Goal: Book appointment/travel/reservation

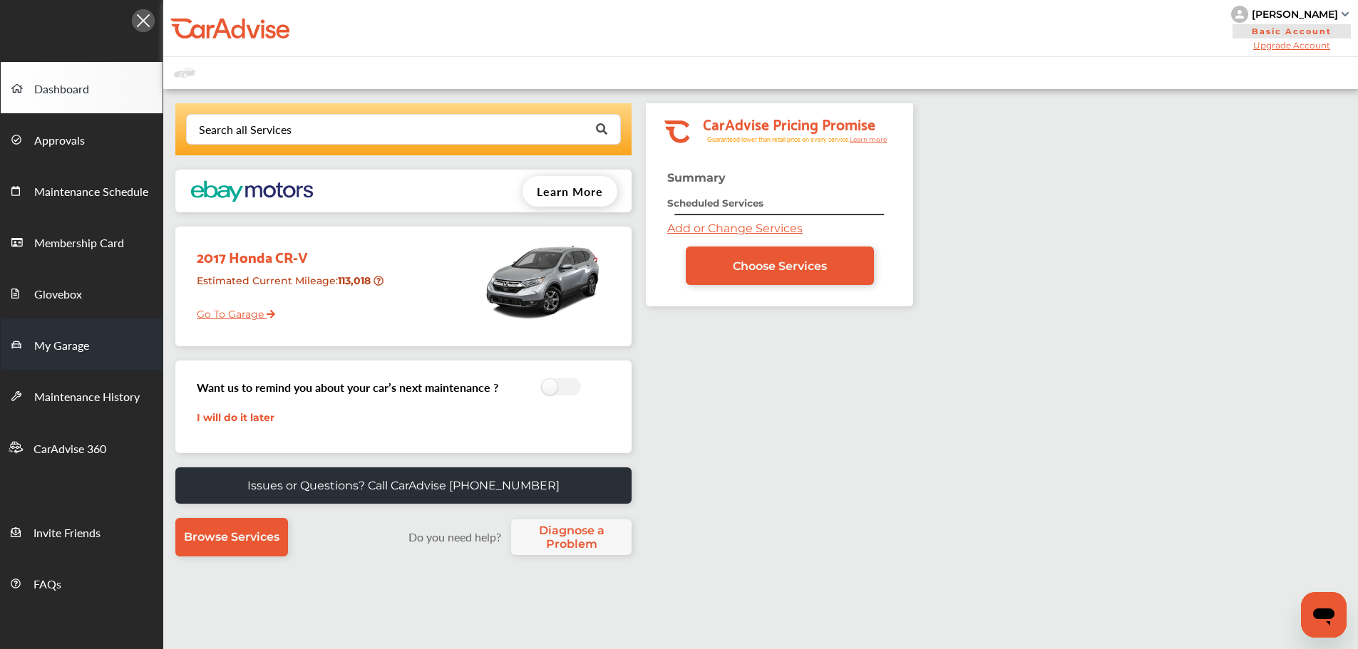
drag, startPoint x: 73, startPoint y: 351, endPoint x: 83, endPoint y: 341, distance: 13.6
click at [73, 351] on span "My Garage" at bounding box center [61, 346] width 55 height 19
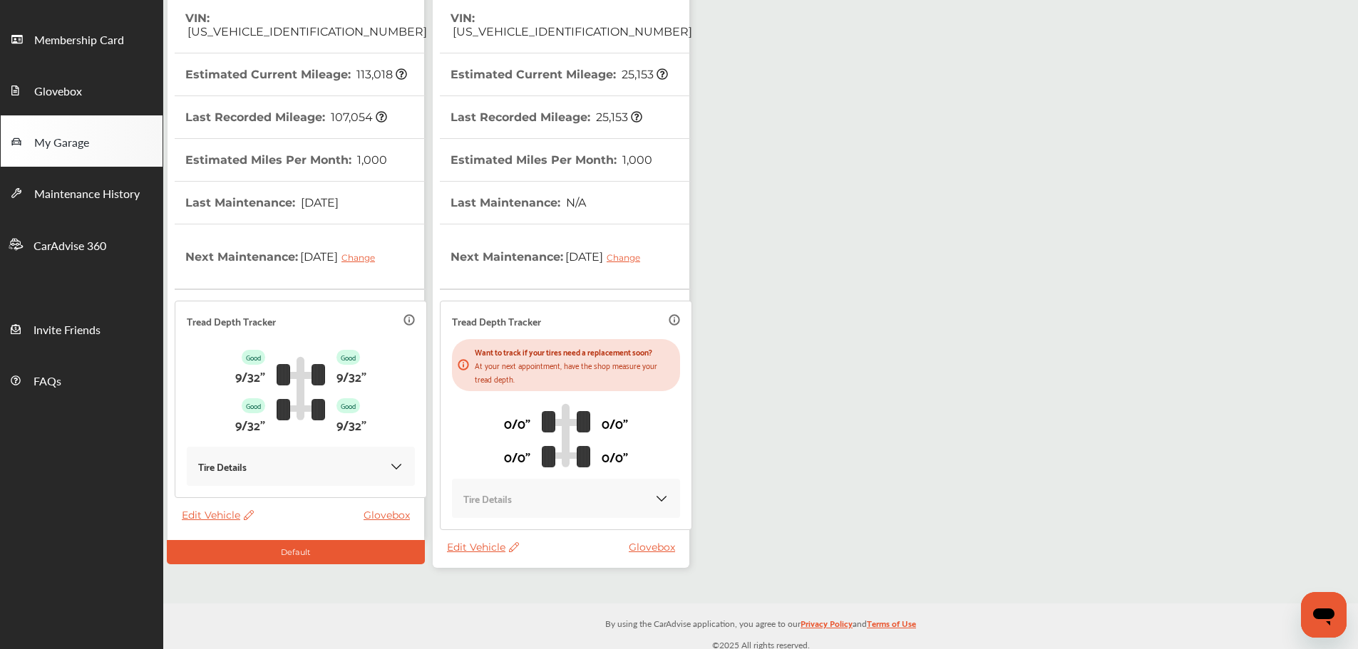
scroll to position [210, 0]
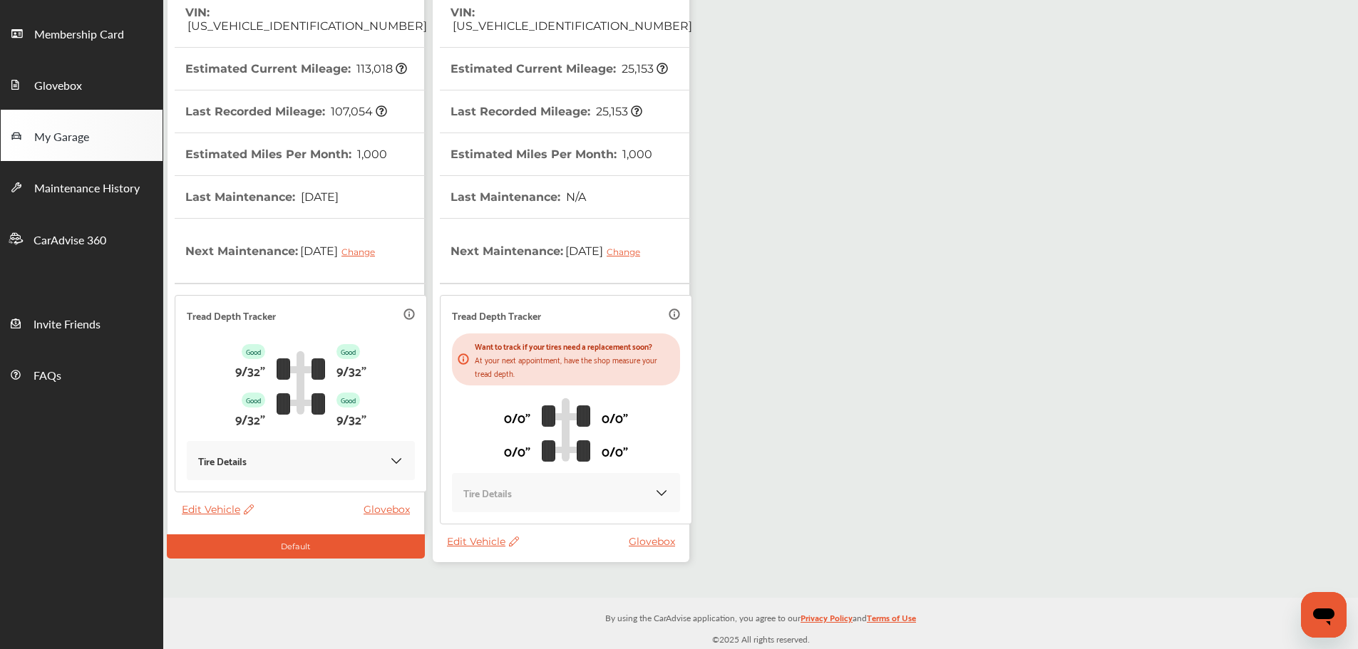
click at [477, 537] on span "Edit Vehicle" at bounding box center [483, 541] width 72 height 13
click at [510, 592] on div "Use this vehicle" at bounding box center [541, 596] width 128 height 22
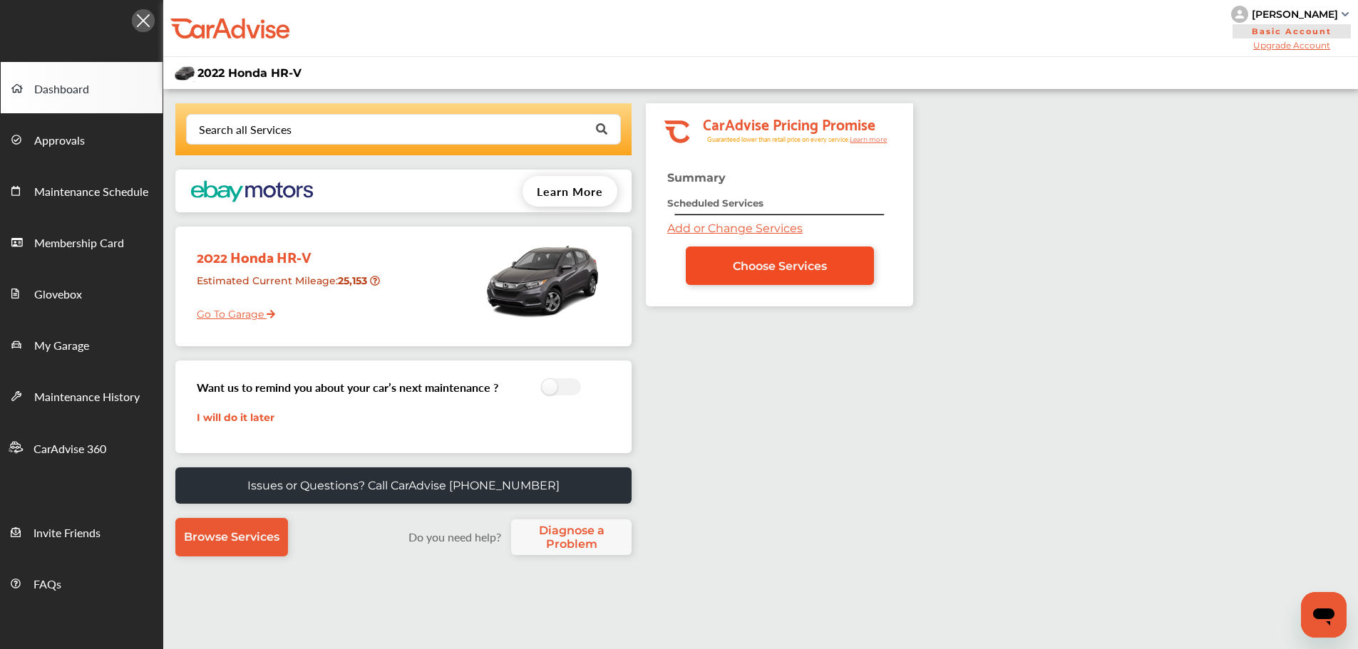
click at [728, 257] on link "Choose Services" at bounding box center [780, 266] width 188 height 38
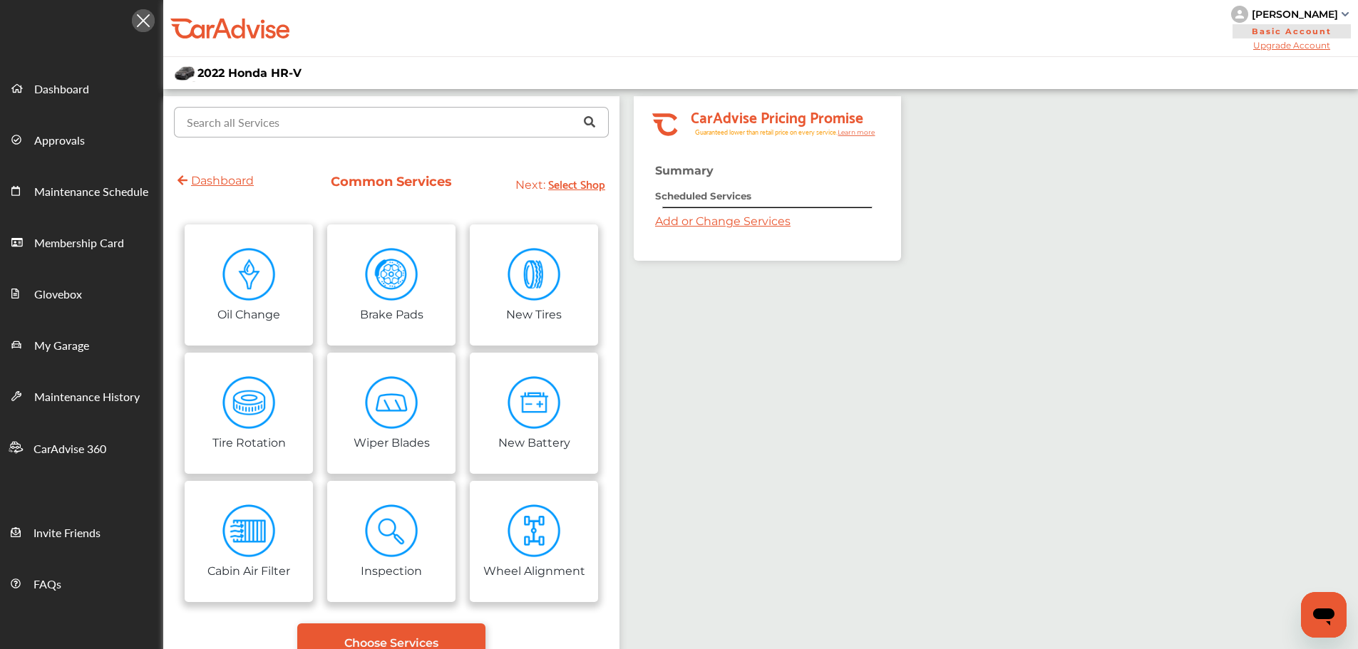
click at [443, 130] on input "text" at bounding box center [388, 122] width 426 height 28
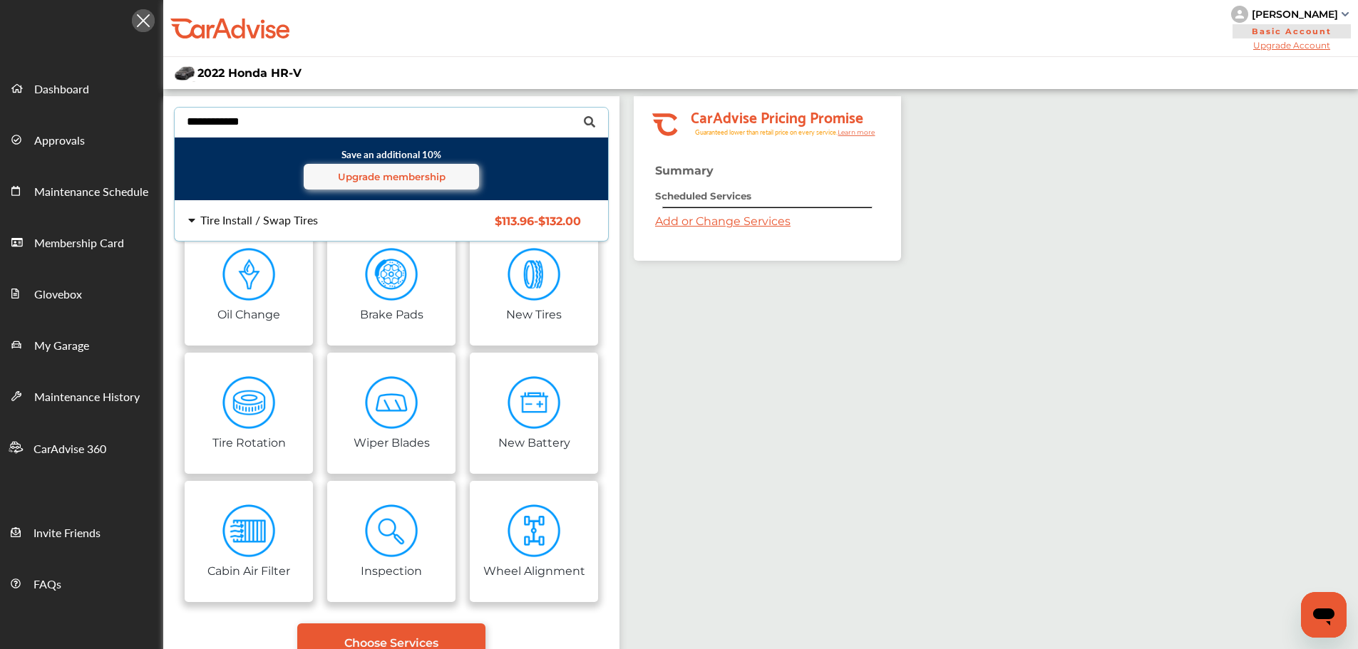
type input "**********"
click at [282, 225] on div "Tire Install / Swap Tires" at bounding box center [259, 220] width 118 height 11
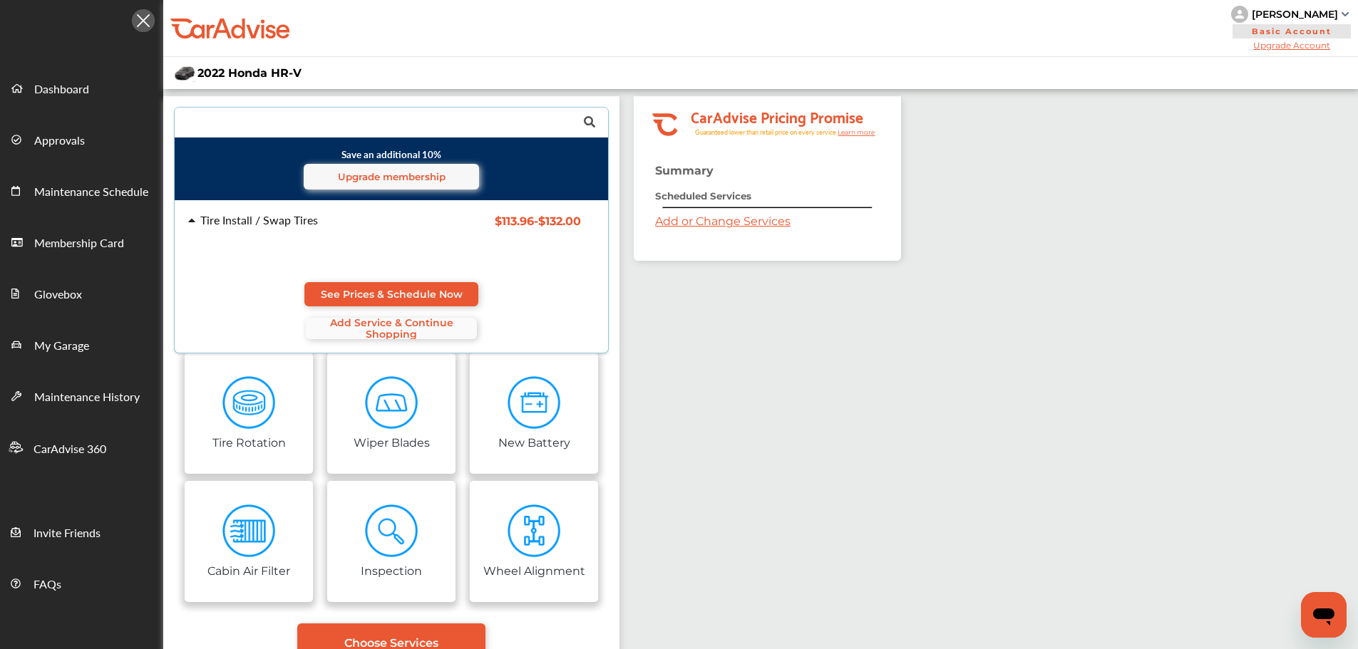
click at [394, 335] on span "Add Service & Continue Shopping" at bounding box center [391, 328] width 171 height 23
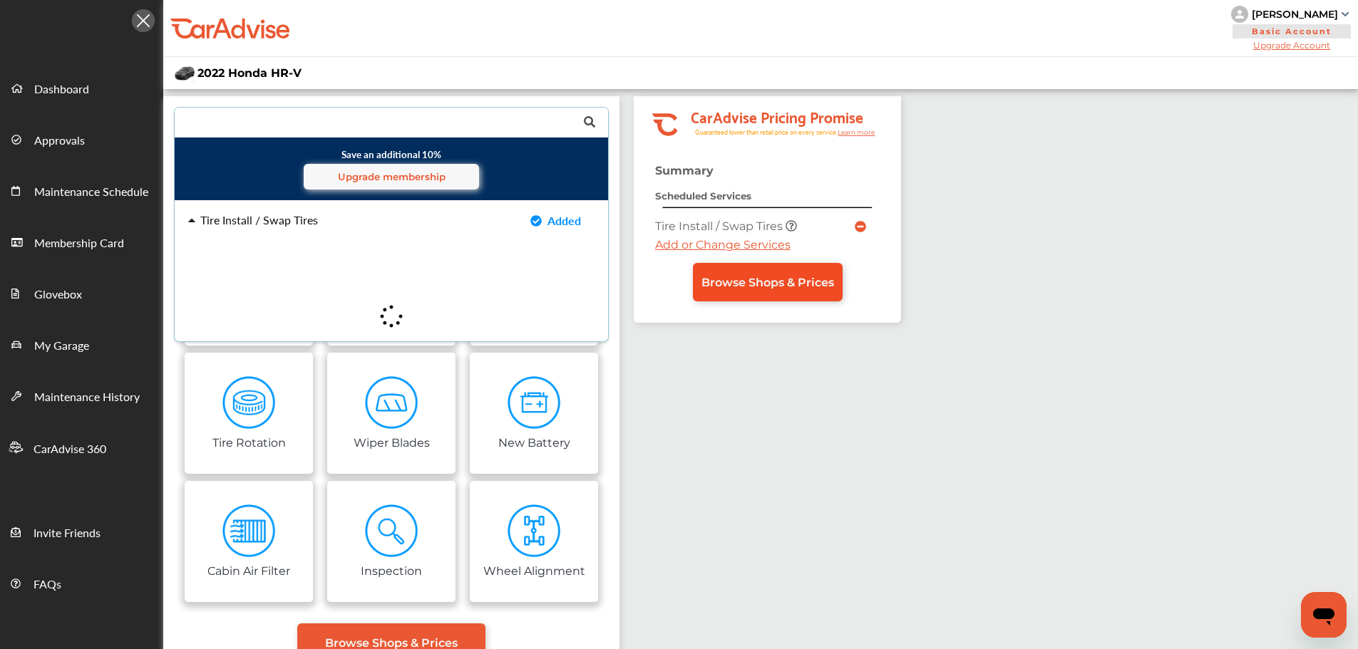
click at [777, 288] on span "Browse Shops & Prices" at bounding box center [767, 283] width 133 height 14
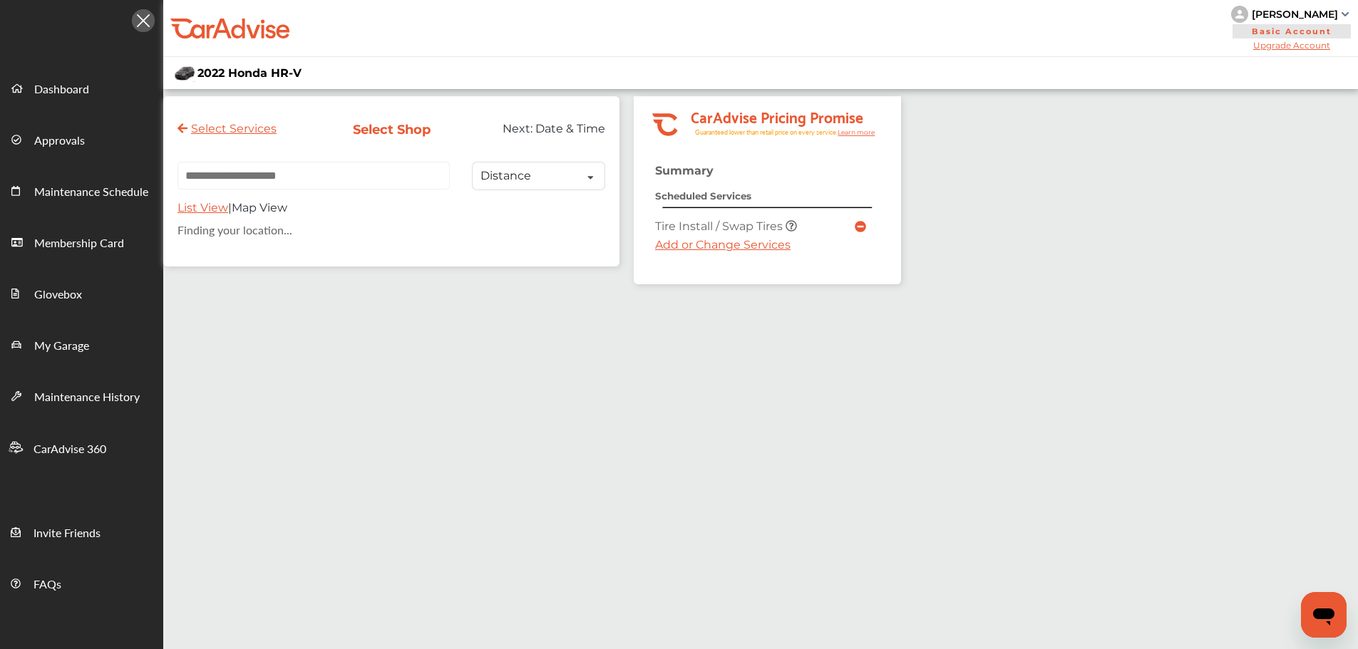
click at [319, 182] on input "text" at bounding box center [313, 176] width 272 height 28
paste input "**********"
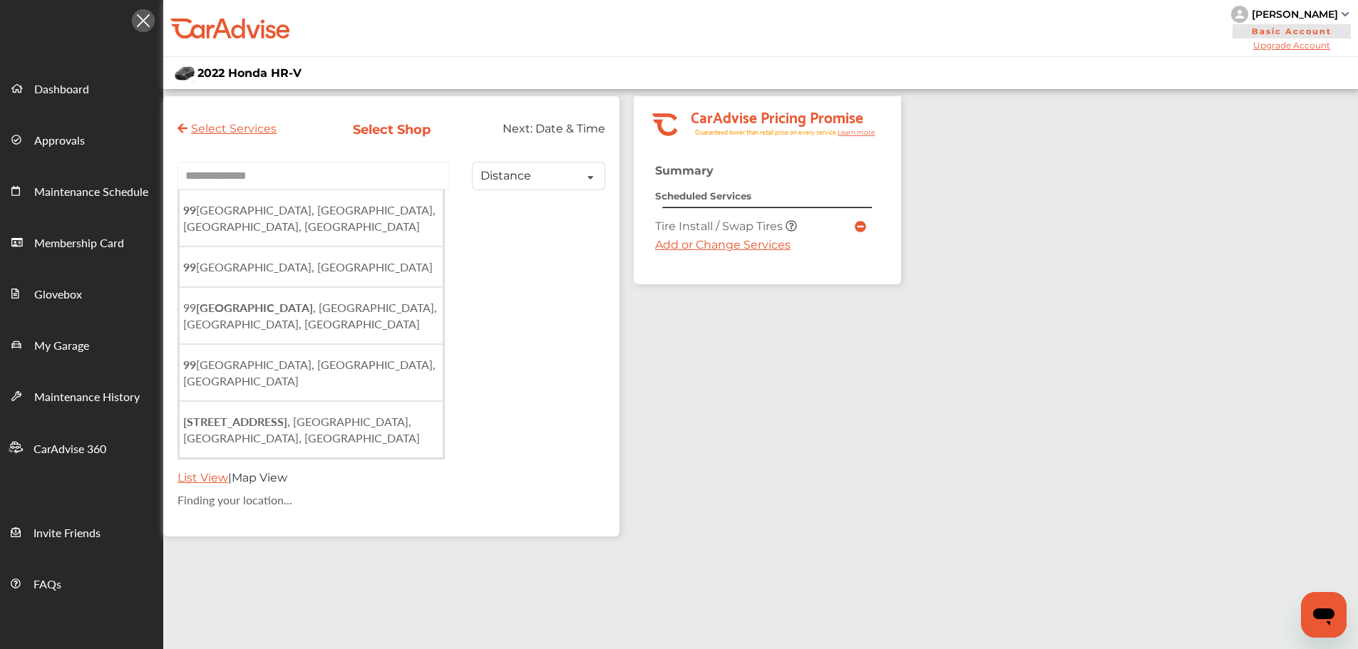
click at [366, 220] on li "[STREET_ADDRESS]" at bounding box center [311, 218] width 264 height 57
type input "**********"
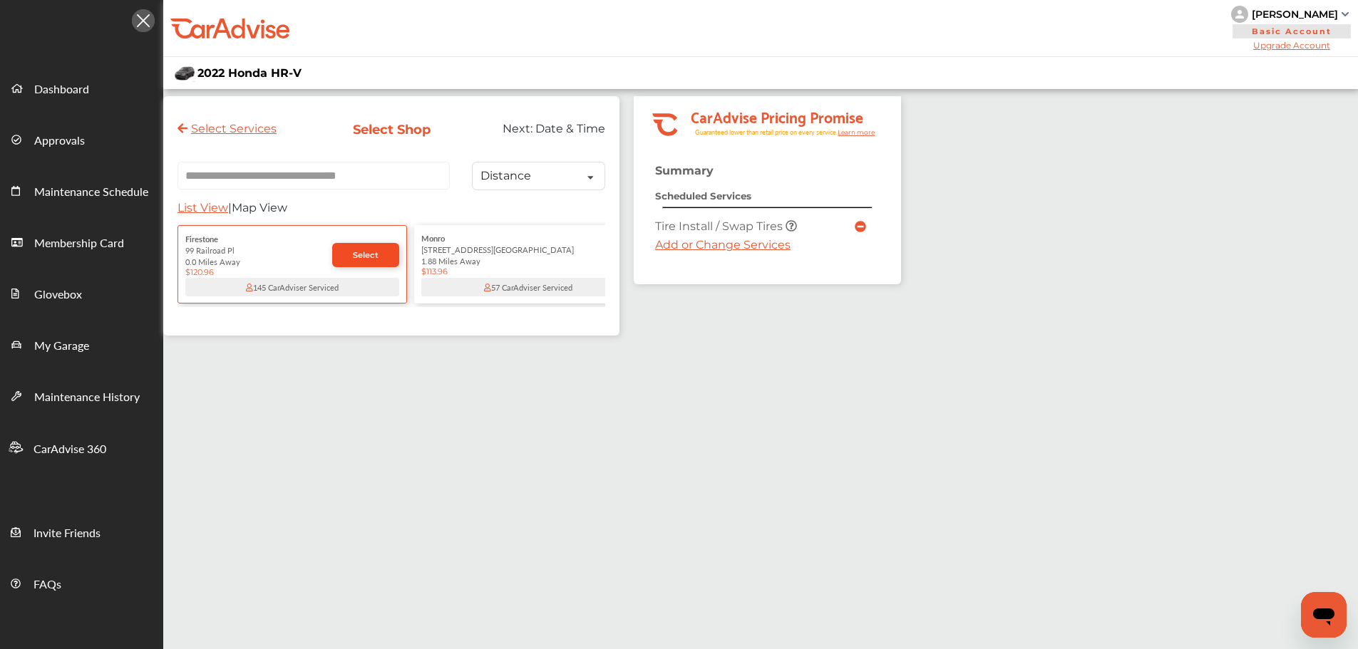
click at [346, 257] on link "Select" at bounding box center [365, 255] width 67 height 24
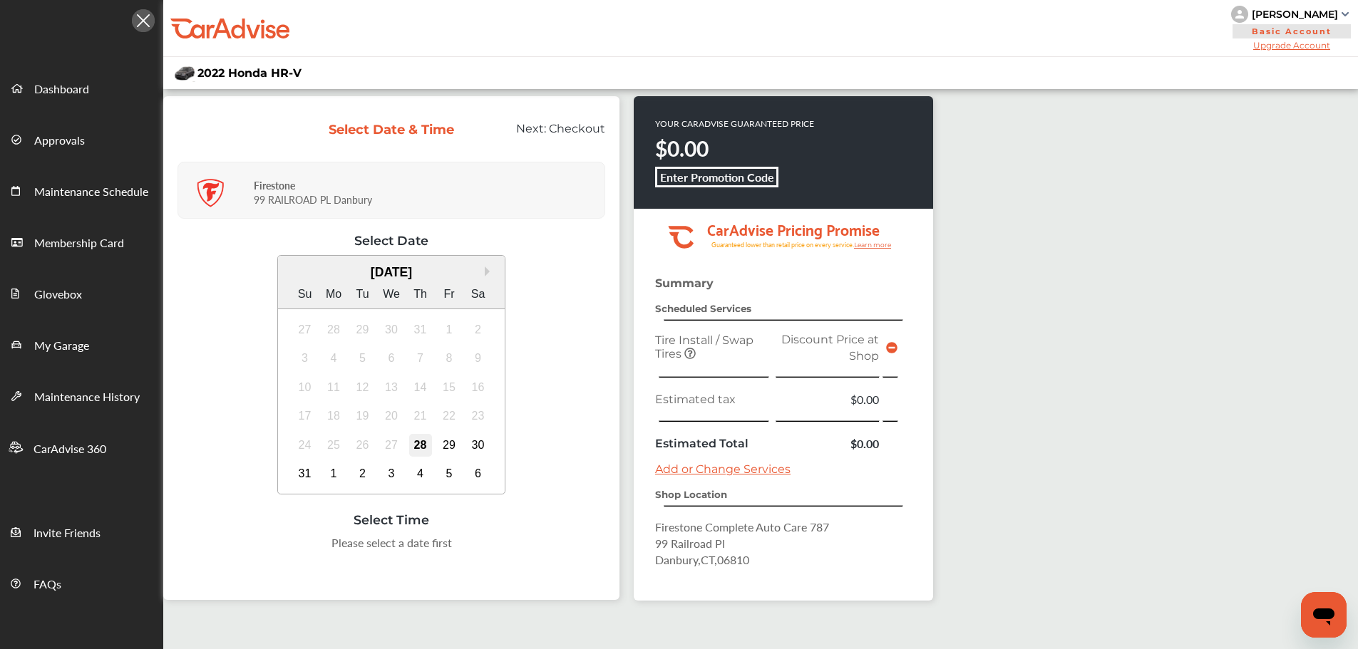
click at [416, 455] on div "28" at bounding box center [420, 445] width 23 height 23
click at [454, 451] on div "29" at bounding box center [449, 445] width 23 height 23
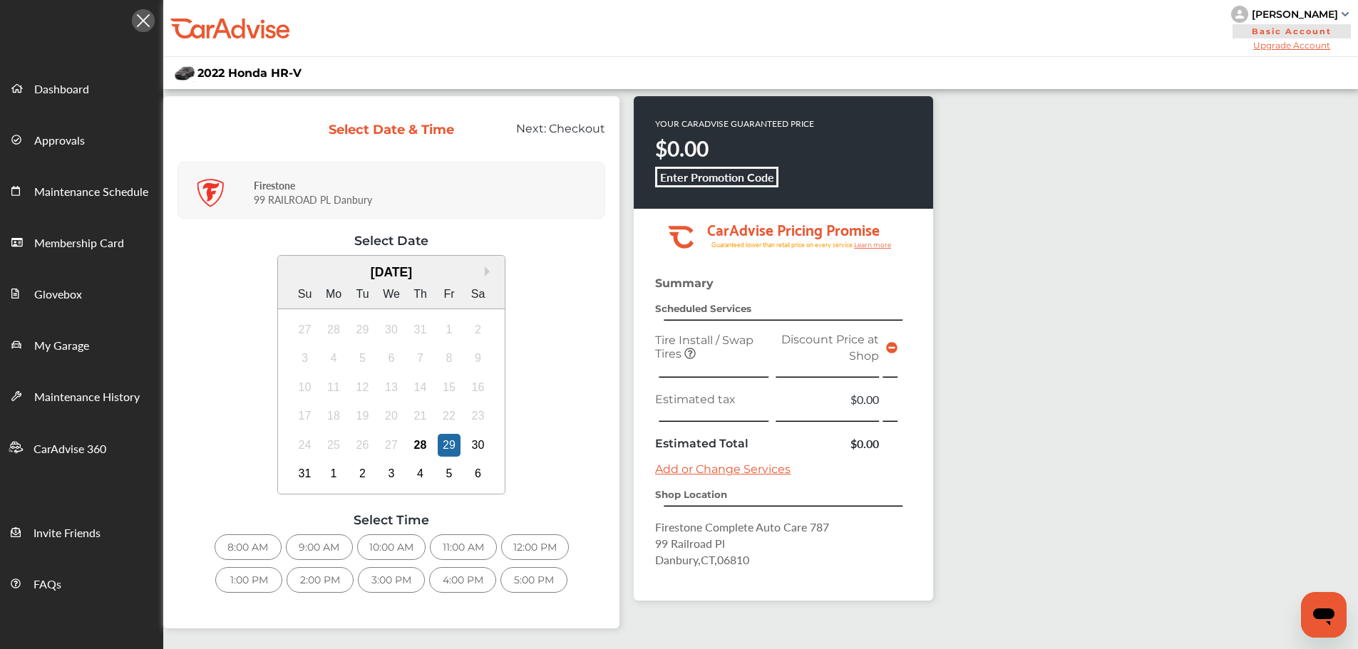
click at [460, 554] on div "11:00 AM" at bounding box center [463, 548] width 67 height 26
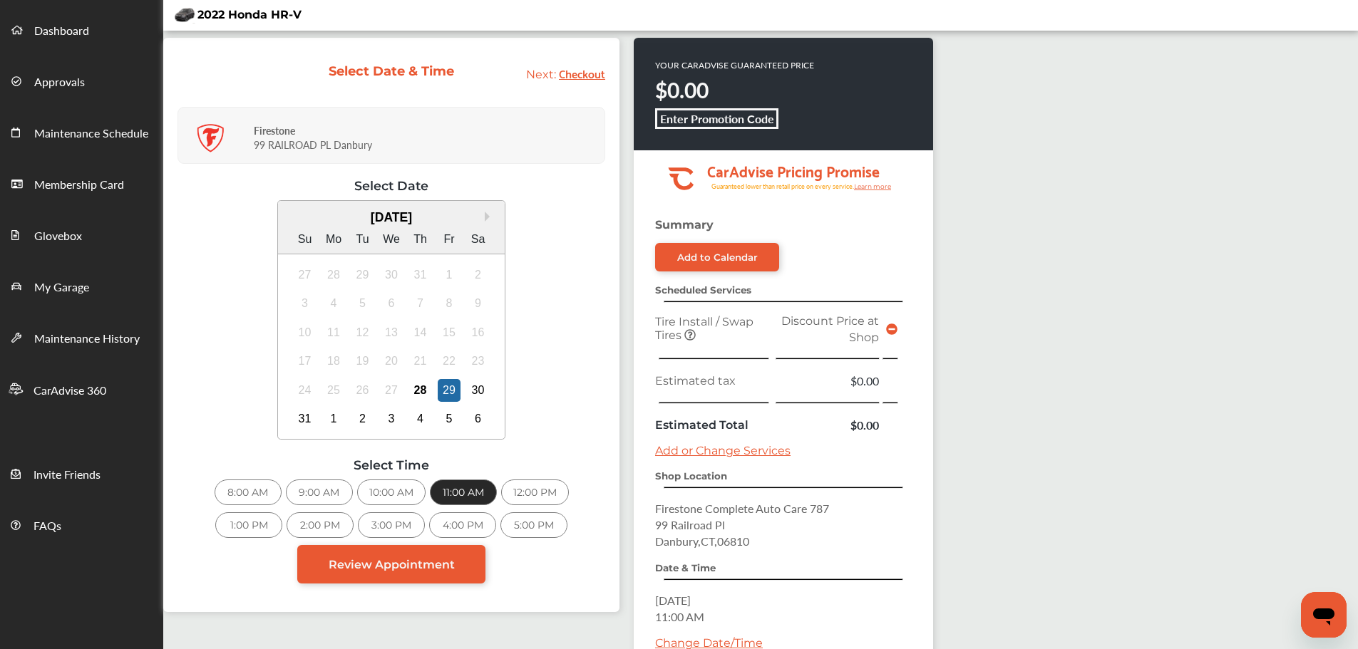
scroll to position [71, 0]
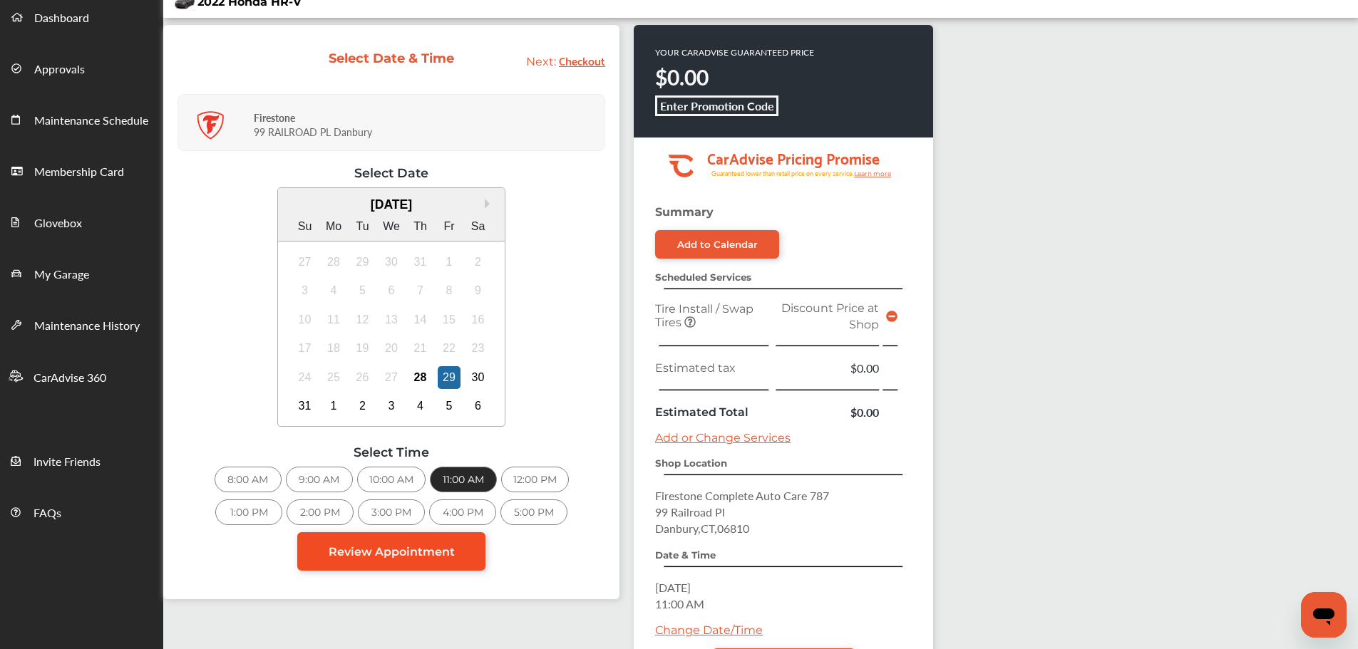
click at [439, 553] on span "Review Appointment" at bounding box center [392, 552] width 126 height 14
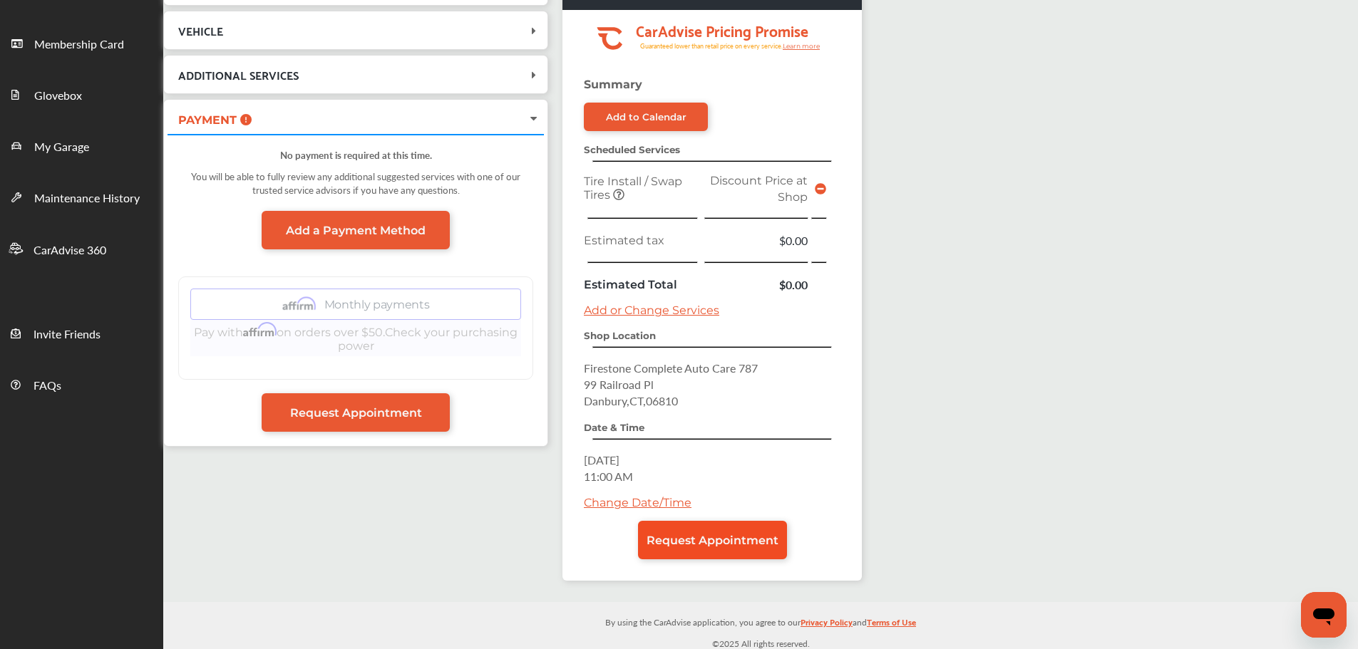
scroll to position [203, 0]
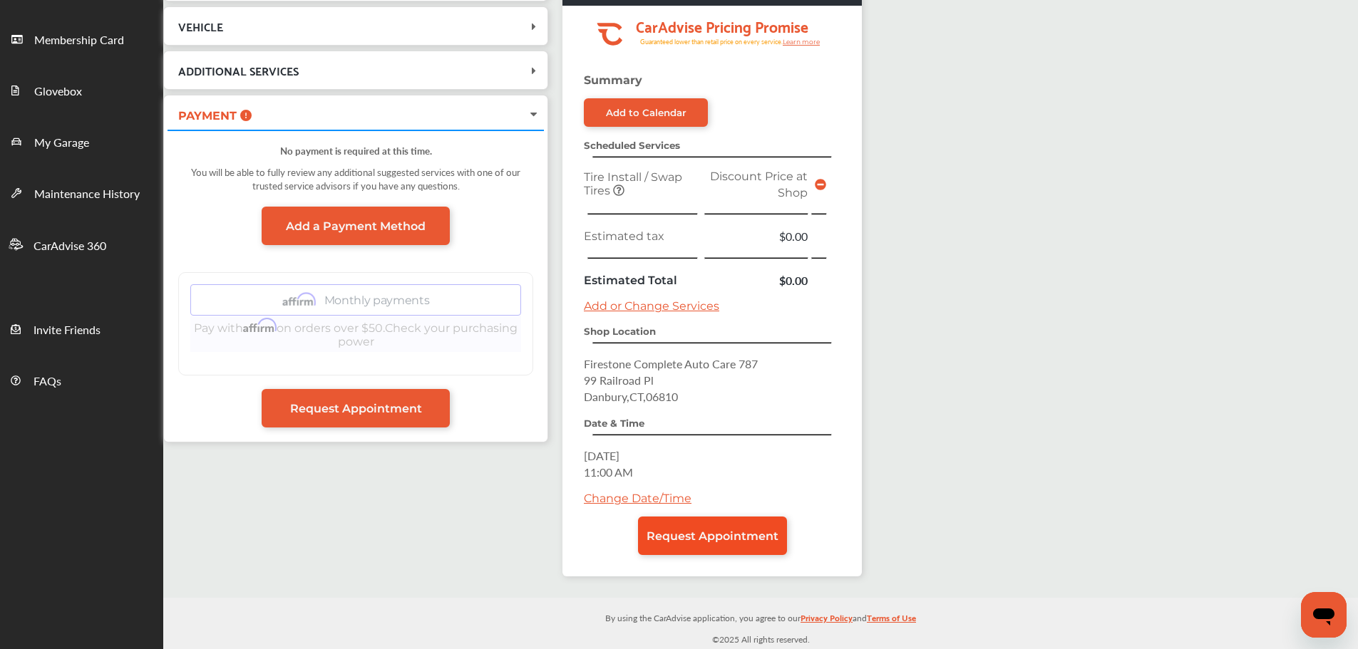
click at [679, 535] on span "Request Appointment" at bounding box center [713, 537] width 132 height 14
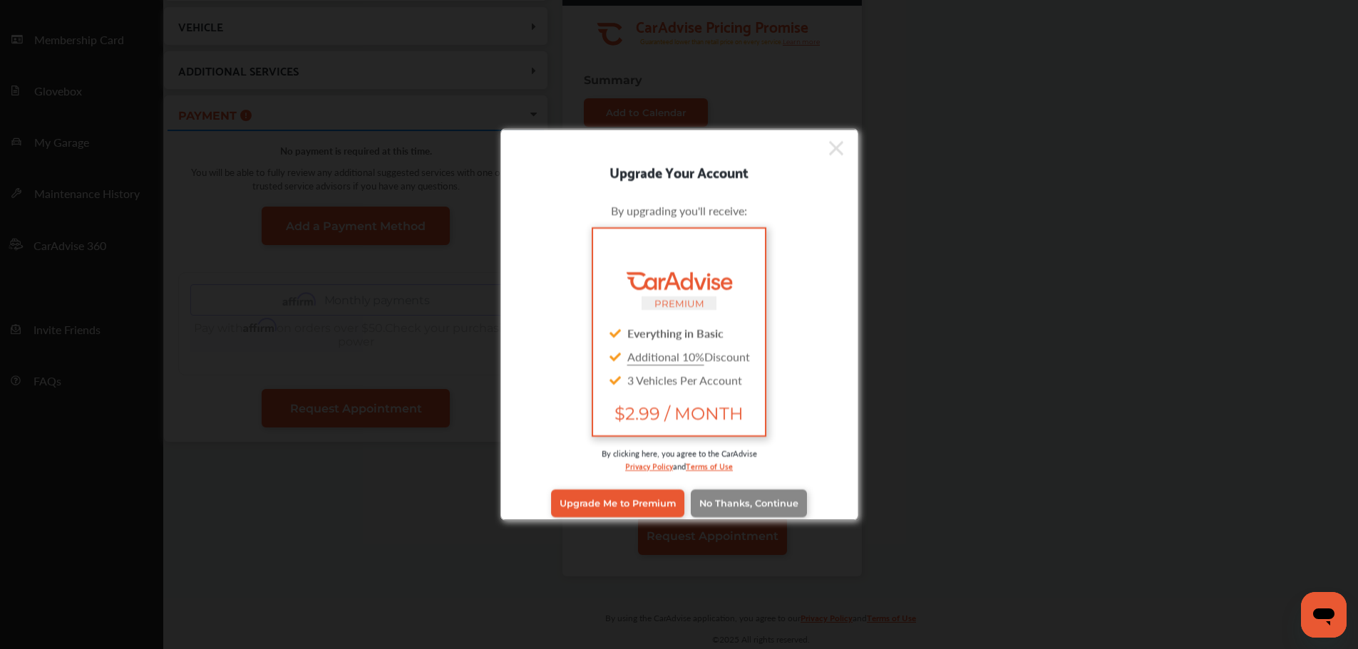
click at [738, 495] on link "No Thanks, Continue" at bounding box center [749, 503] width 116 height 27
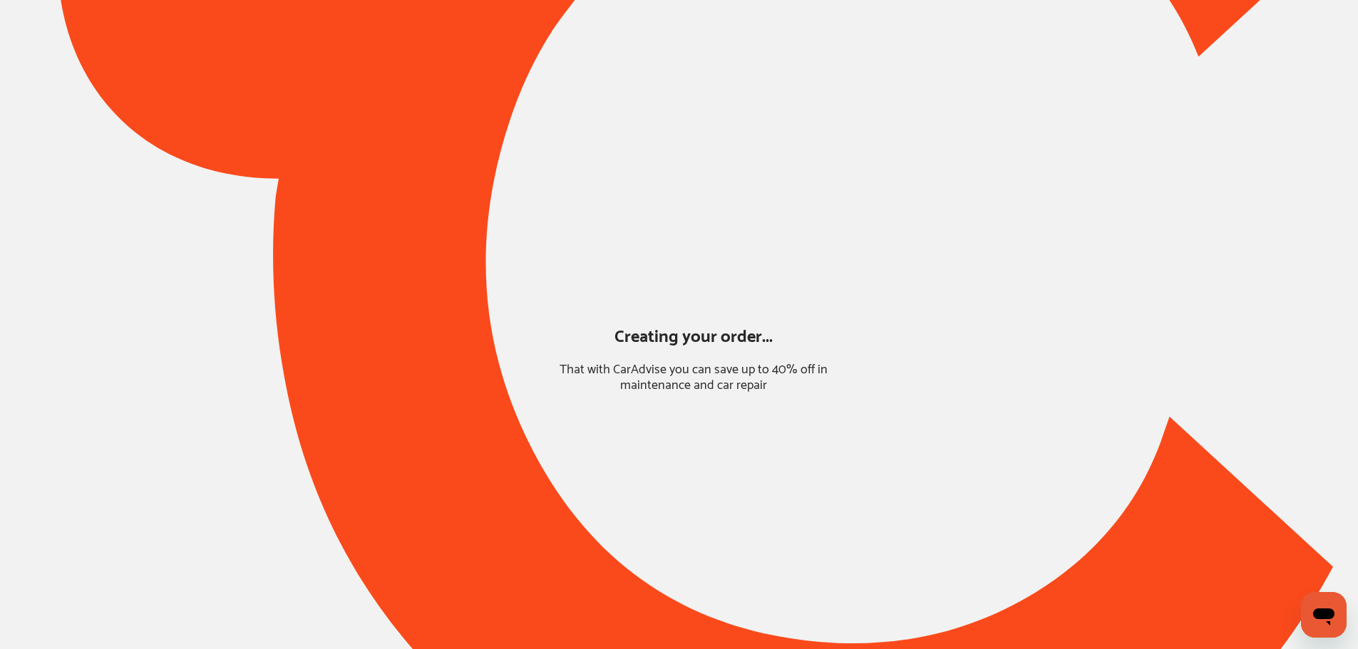
scroll to position [0, 0]
